Goal: Task Accomplishment & Management: Complete application form

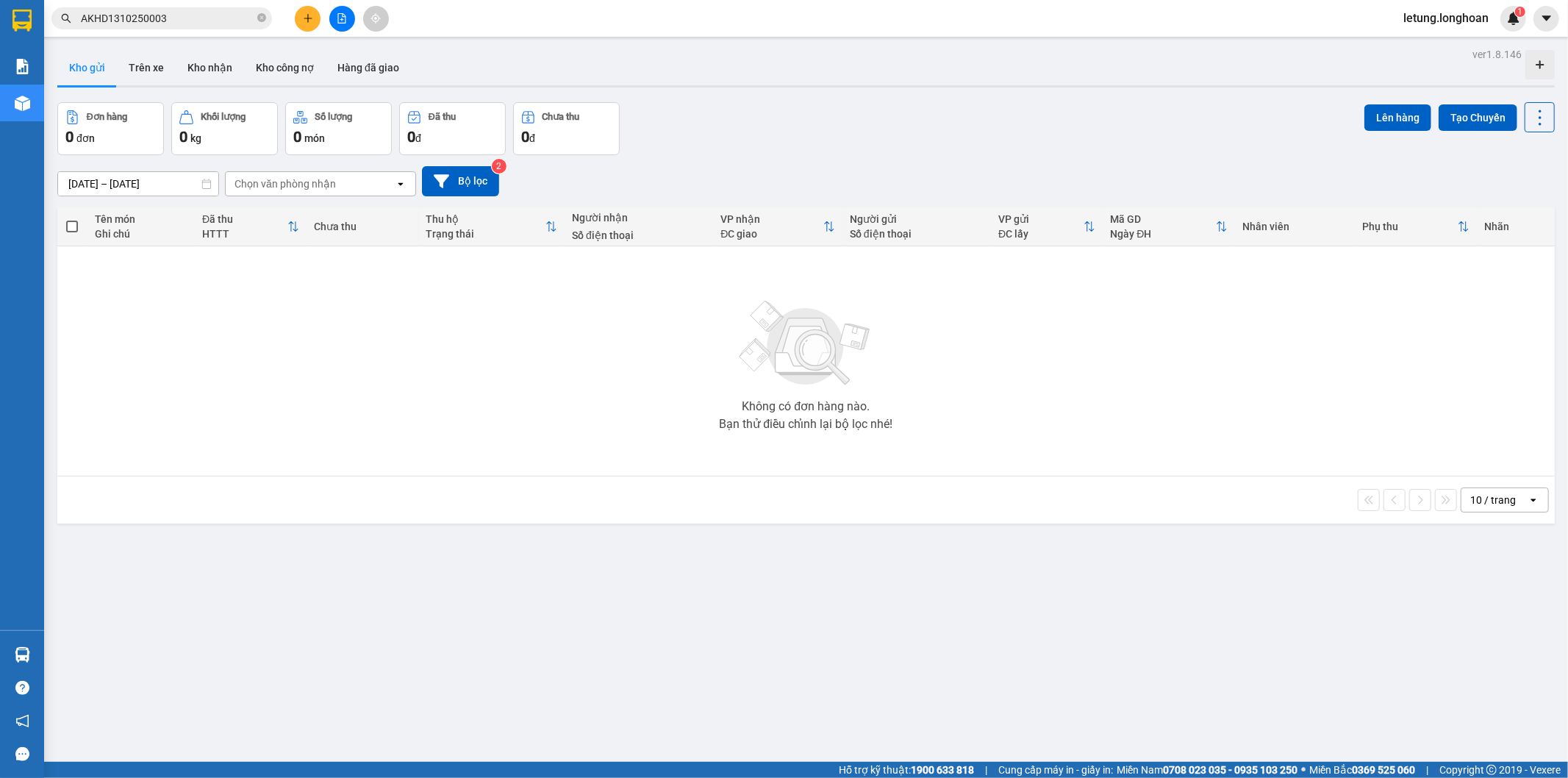
click at [209, 23] on input "AKHD1310250003" at bounding box center [167, 19] width 173 height 16
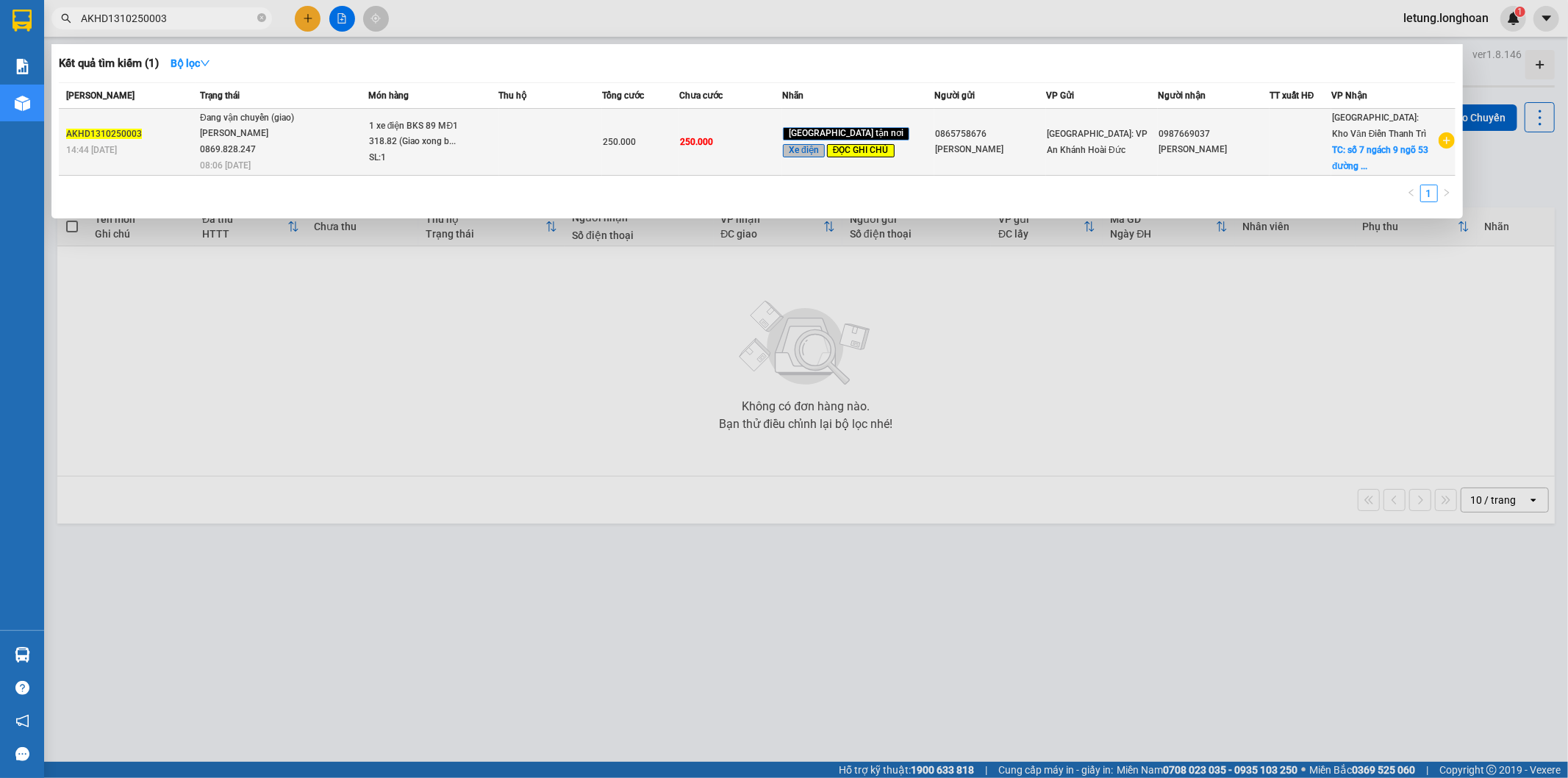
click at [529, 133] on td at bounding box center [550, 142] width 103 height 67
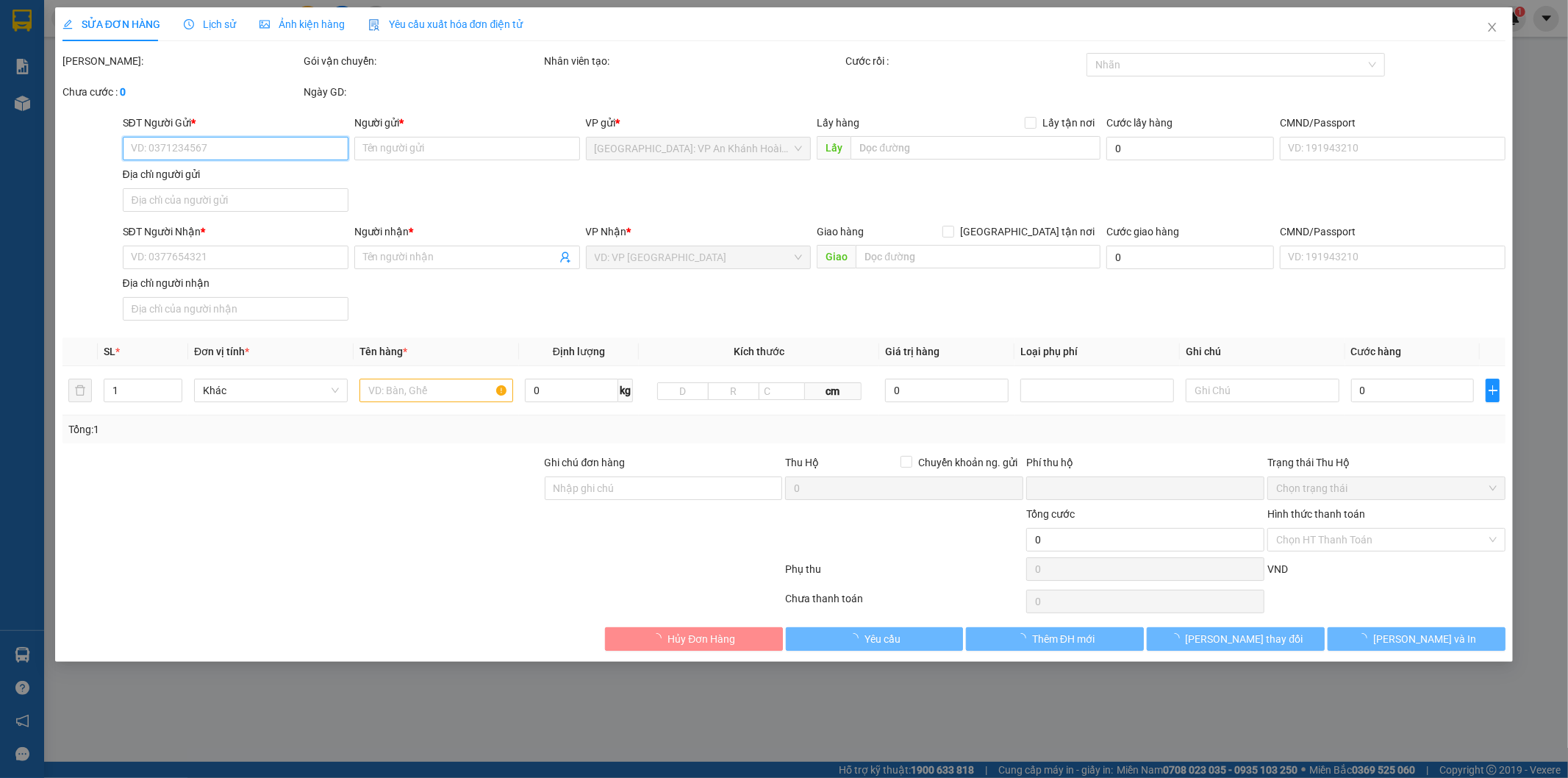
type input "0865758676"
type input "[PERSON_NAME]"
type input "0987669037"
type input "[PERSON_NAME]"
checkbox input "true"
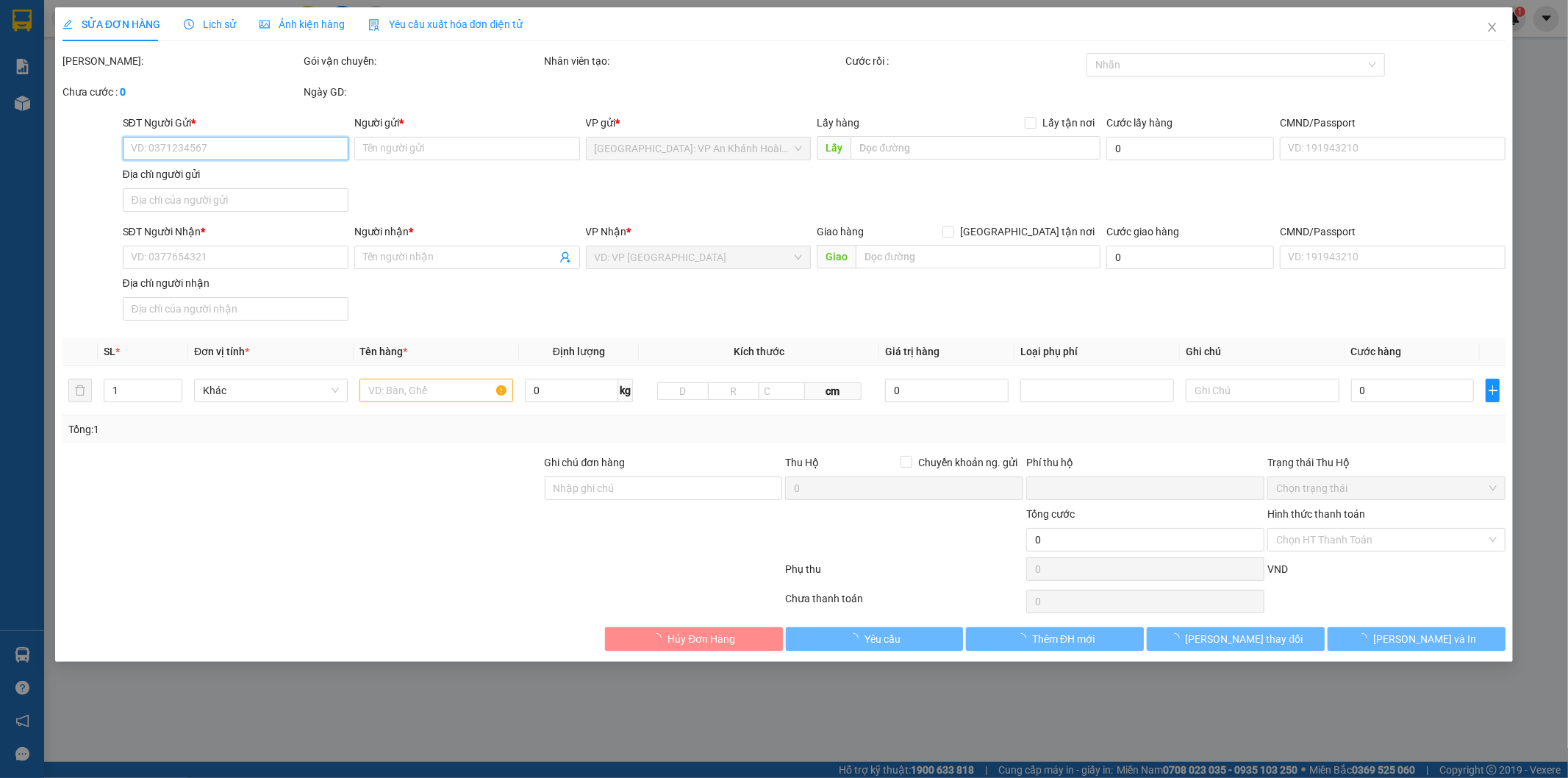
type input "số 7 ngách 9 ngõ 53 đường [GEOGRAPHIC_DATA] nam [GEOGRAPHIC_DATA] [GEOGRAPHIC_D…"
type input "1 chìa khóa quấn tay lái, 2 gương. Sau khi giao xong bốc 1 xe máy về HN"
type input "0"
type input "250.000"
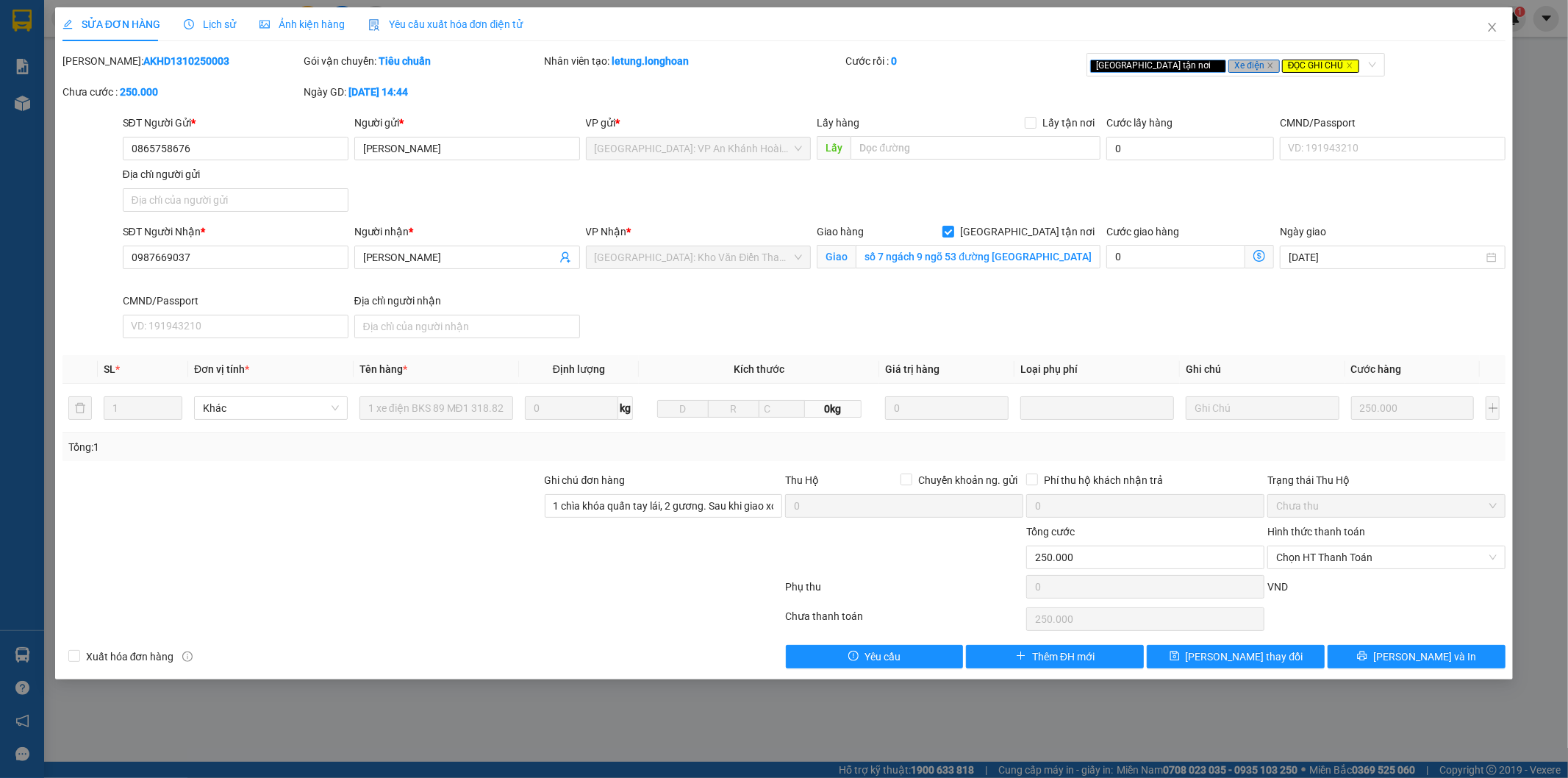
click at [217, 24] on span "Lịch sử" at bounding box center [210, 25] width 52 height 12
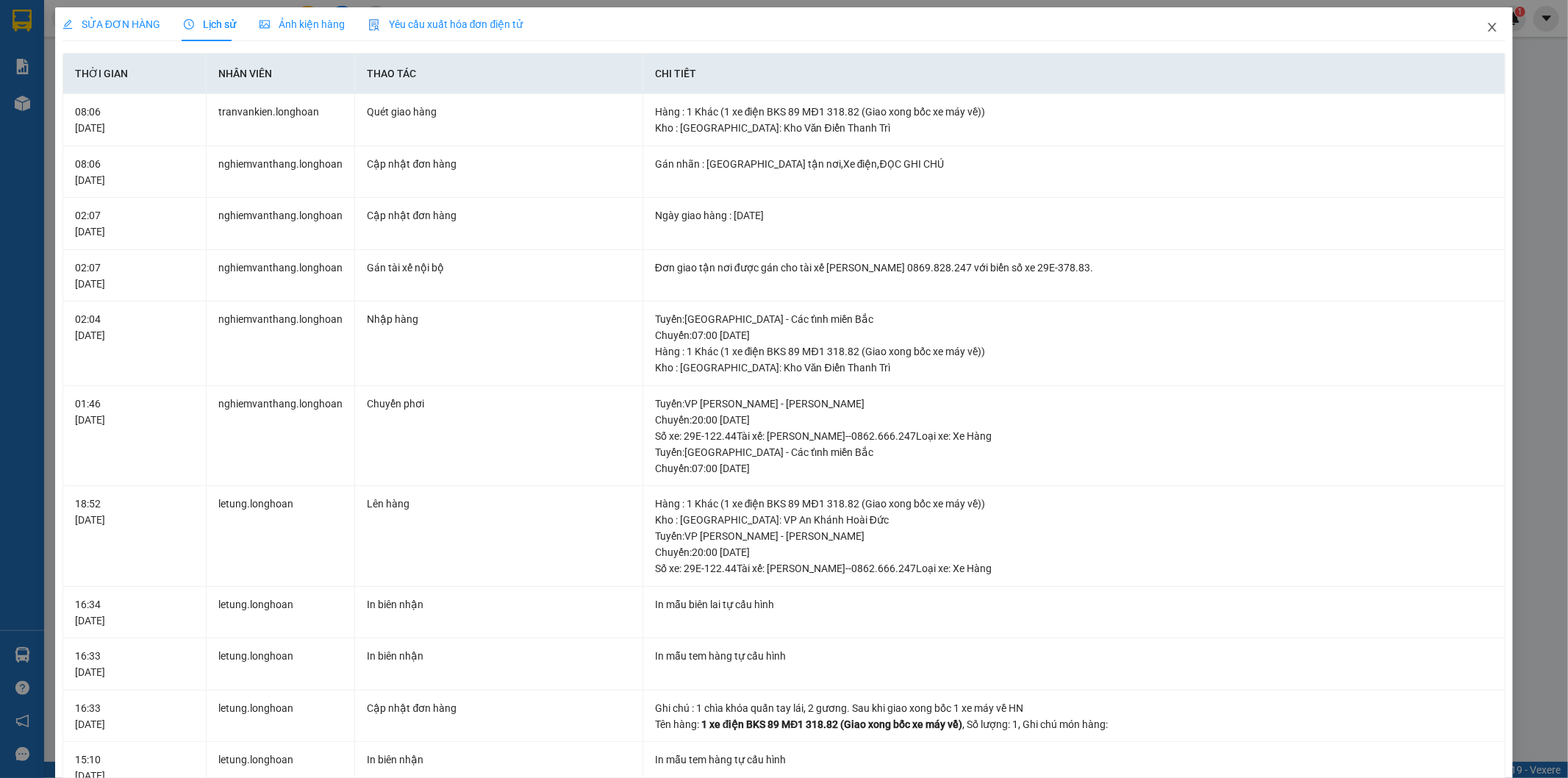
click at [1486, 25] on icon "close" at bounding box center [1492, 27] width 12 height 12
